Goal: Use online tool/utility: Utilize a website feature to perform a specific function

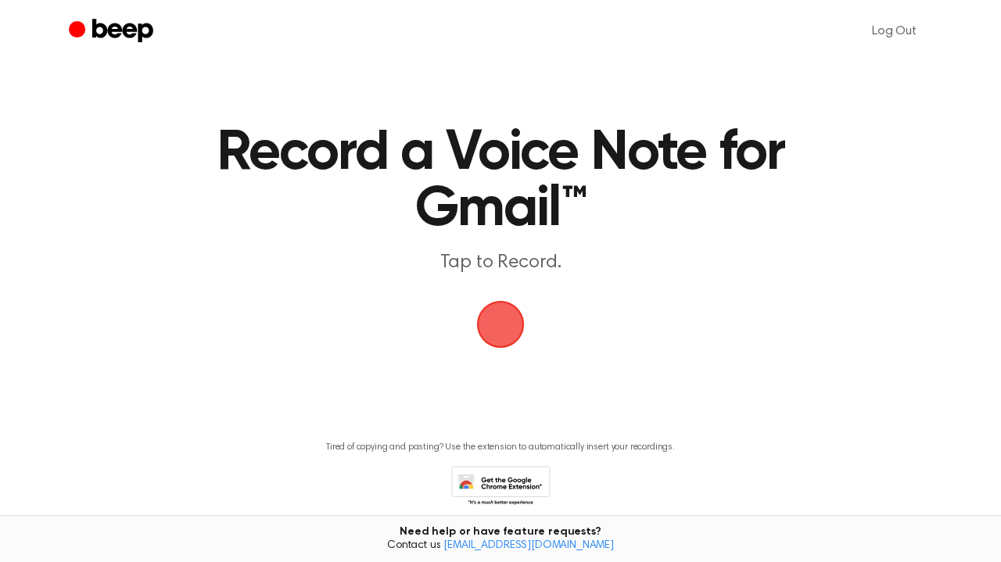
click at [507, 312] on span "button" at bounding box center [500, 324] width 51 height 51
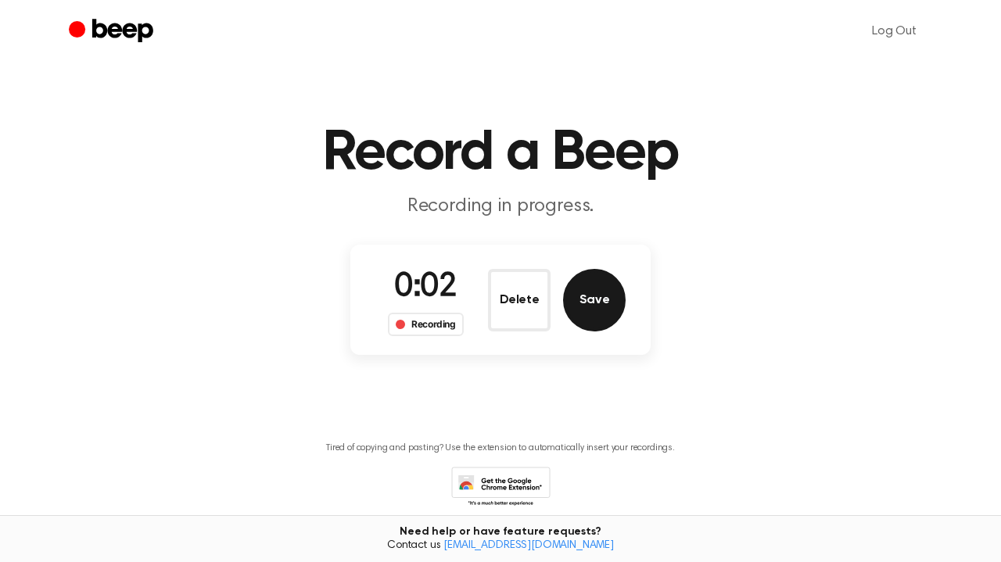
click at [599, 302] on button "Save" at bounding box center [594, 300] width 63 height 63
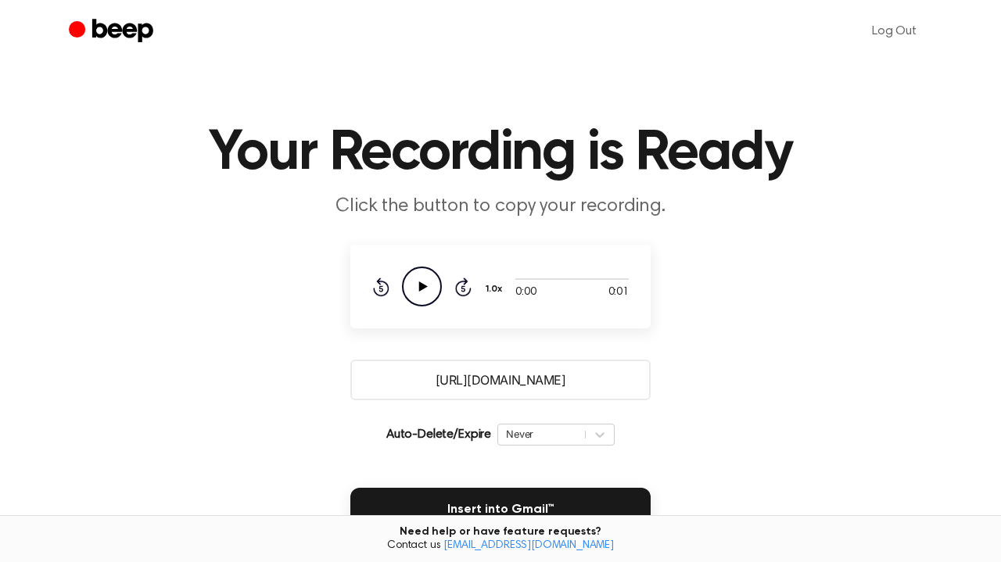
click at [425, 287] on icon at bounding box center [423, 287] width 9 height 10
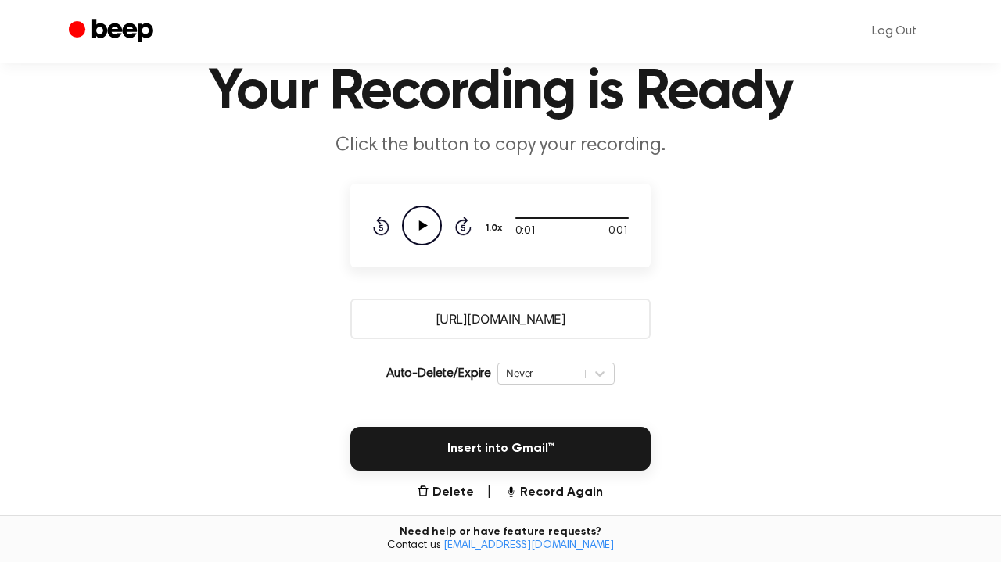
scroll to position [78, 0]
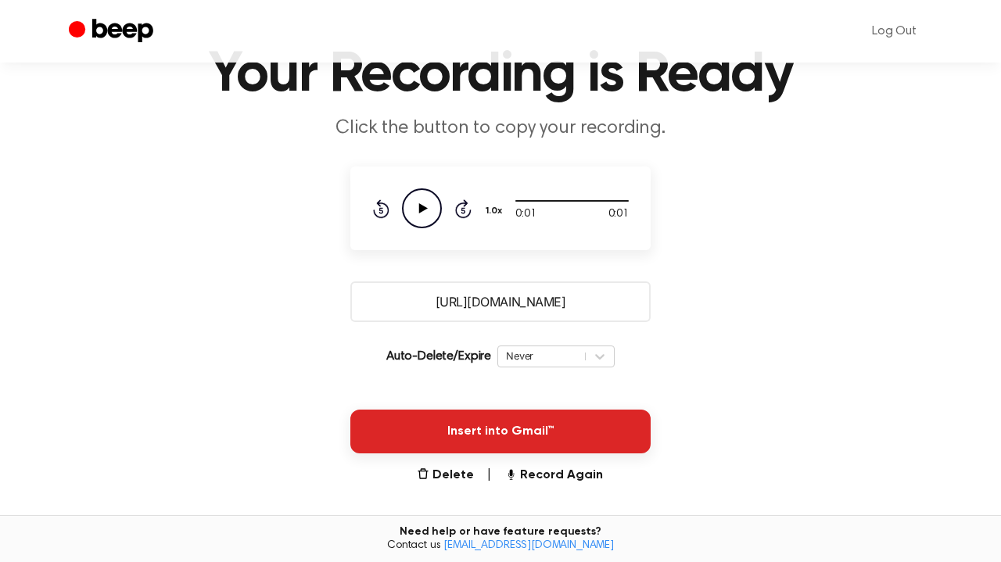
click at [504, 439] on button "Insert into Gmail™" at bounding box center [500, 432] width 300 height 44
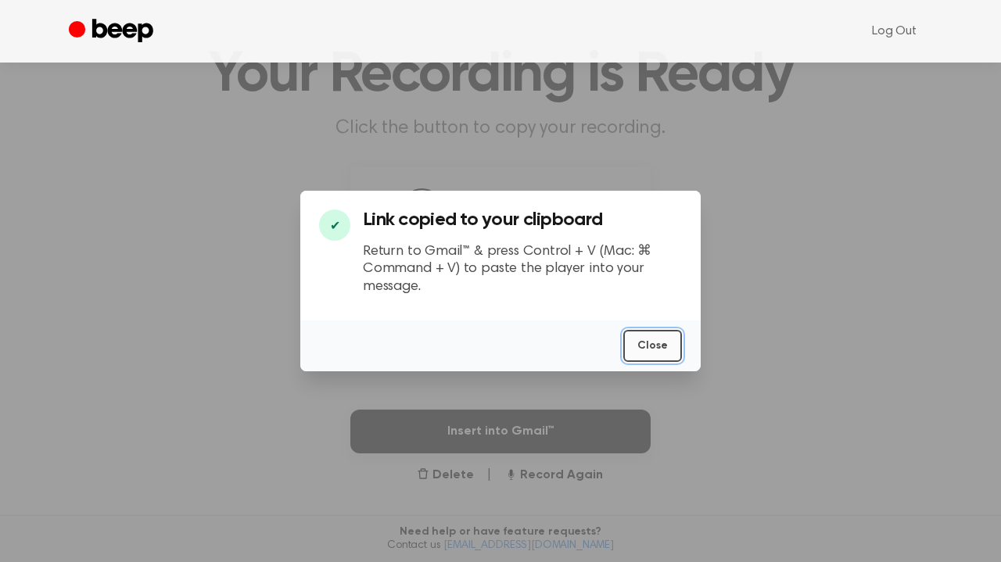
click at [658, 340] on button "Close" at bounding box center [652, 346] width 59 height 32
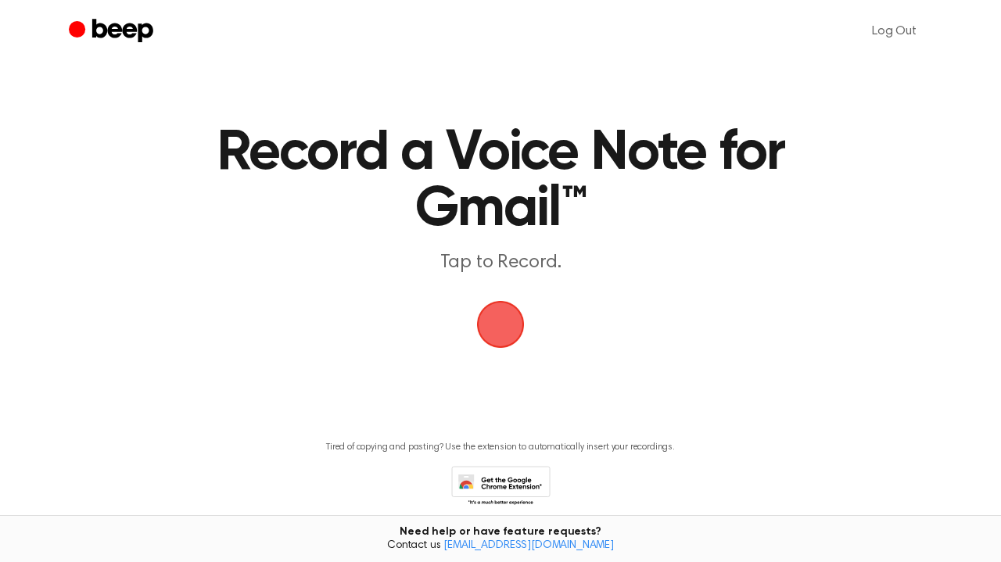
click at [508, 337] on span "button" at bounding box center [501, 325] width 44 height 44
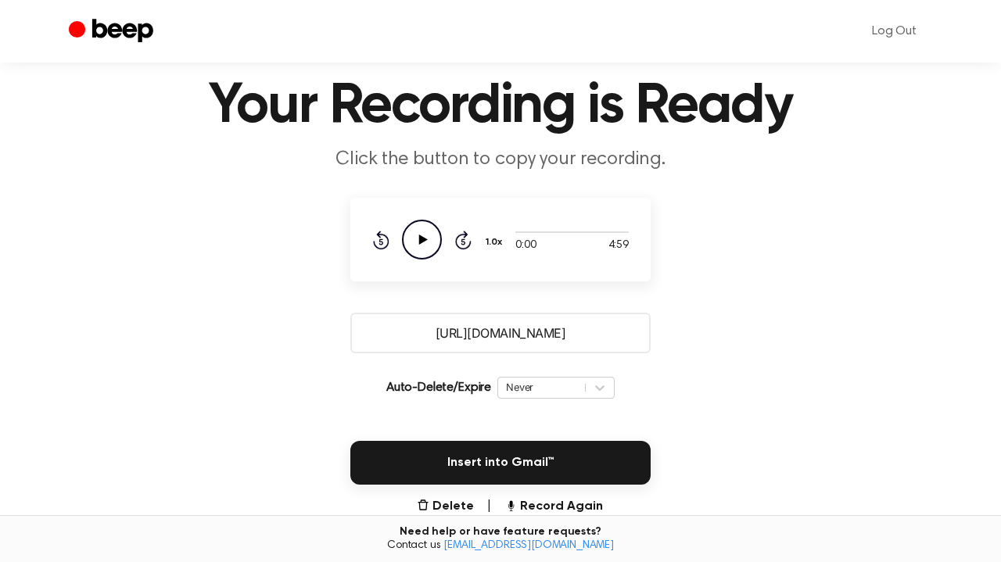
scroll to position [90, 0]
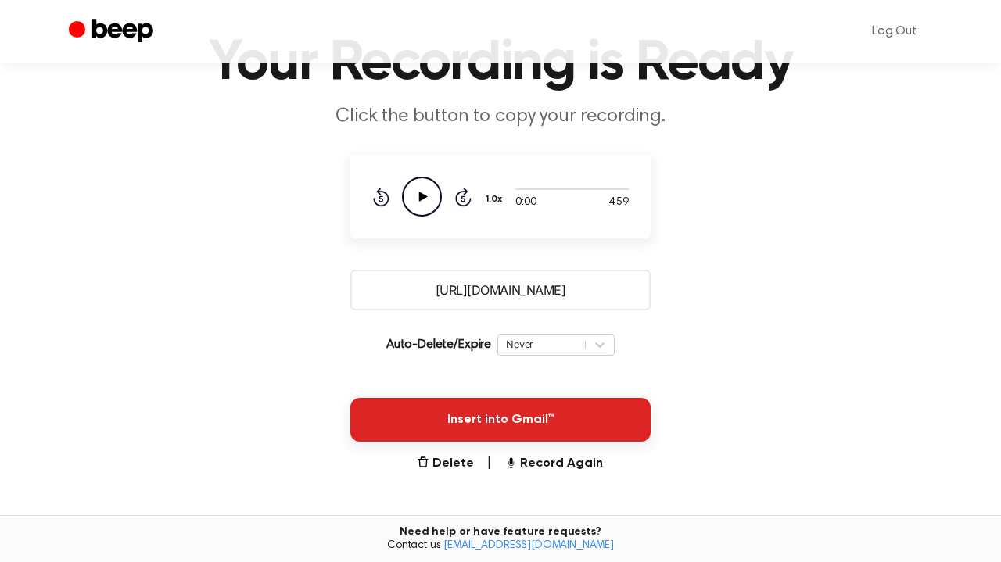
click at [525, 410] on button "Insert into Gmail™" at bounding box center [500, 420] width 300 height 44
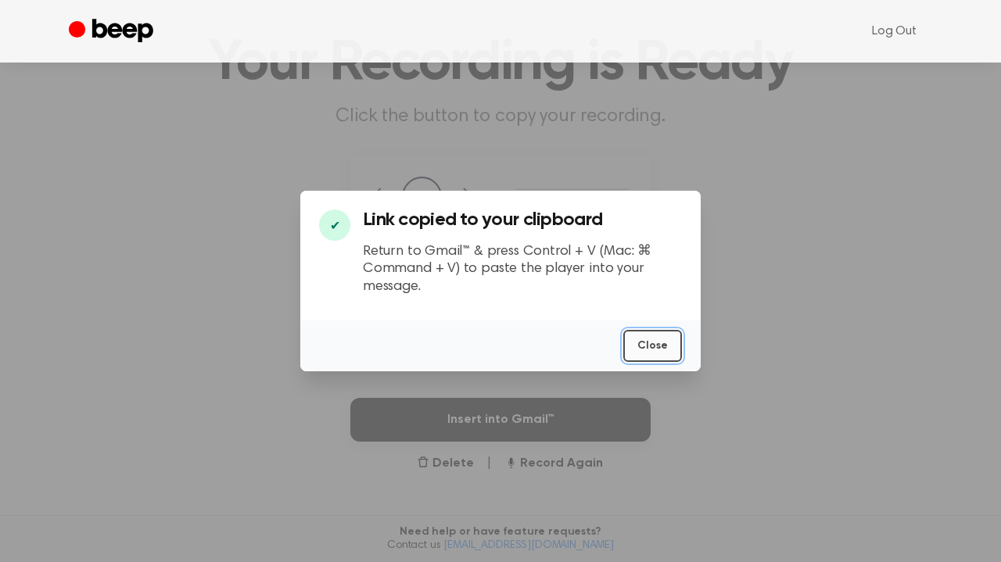
click at [654, 341] on button "Close" at bounding box center [652, 346] width 59 height 32
